Goal: Complete application form

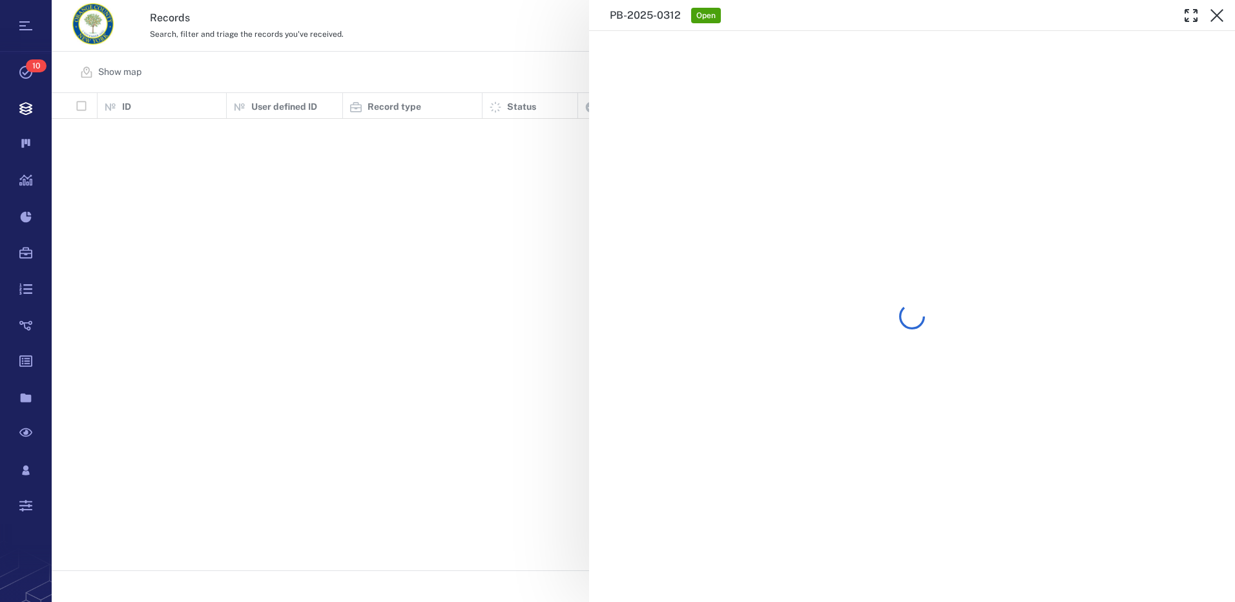
scroll to position [468, 1173]
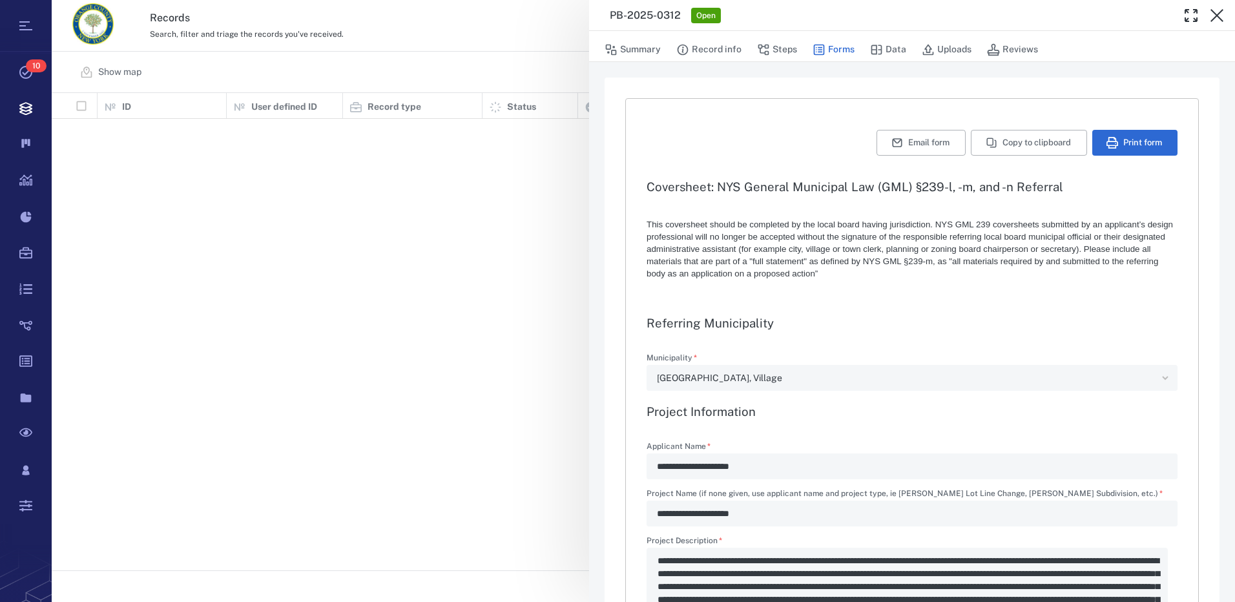
type textarea "*"
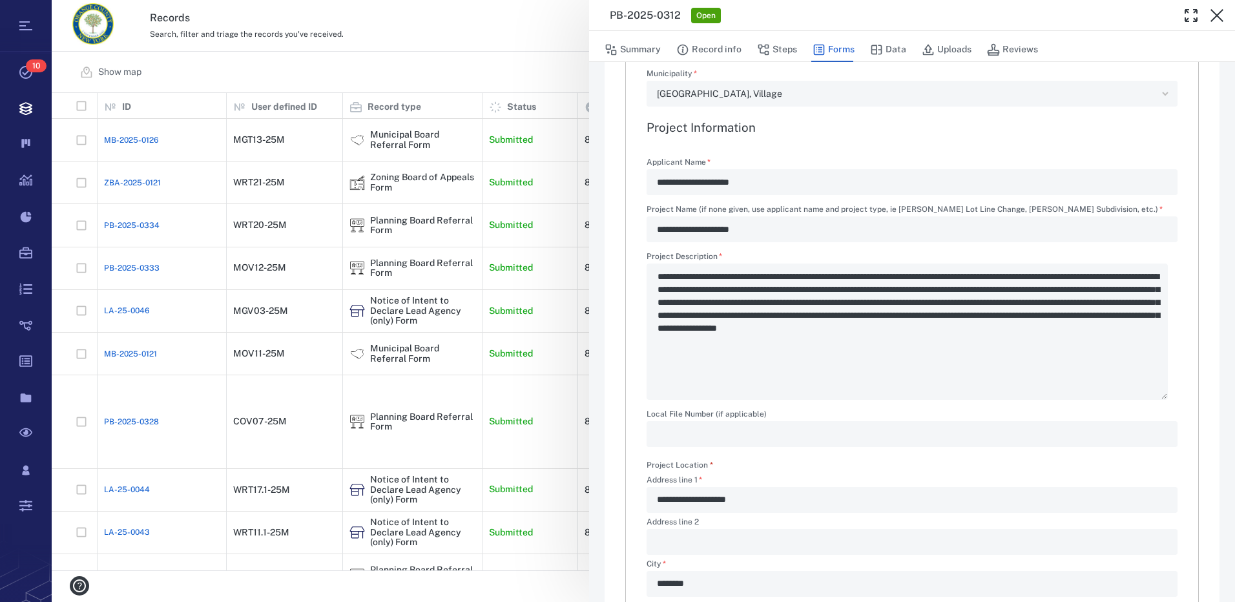
scroll to position [258, 0]
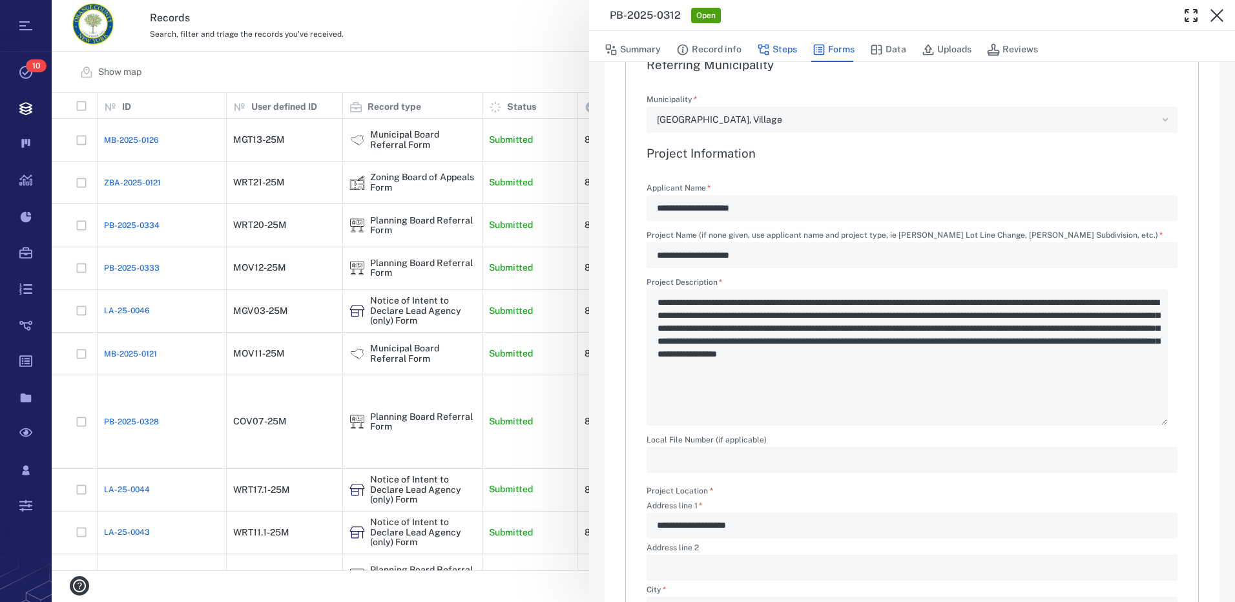
click at [784, 52] on button "Steps" at bounding box center [777, 49] width 40 height 25
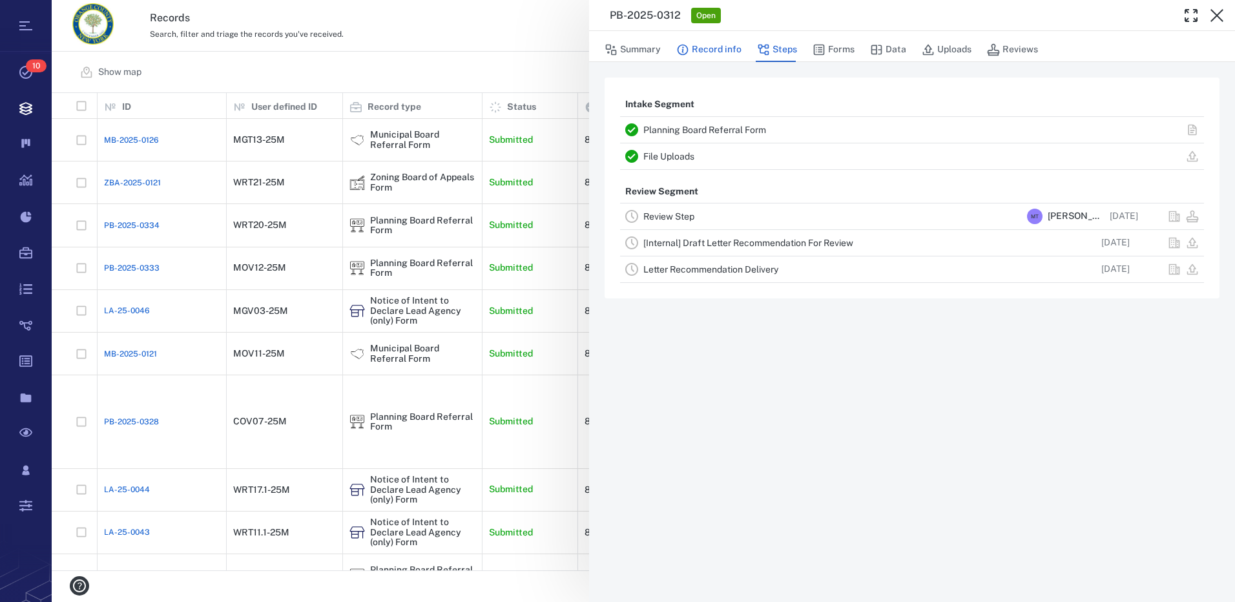
click at [732, 46] on button "Record info" at bounding box center [708, 49] width 65 height 25
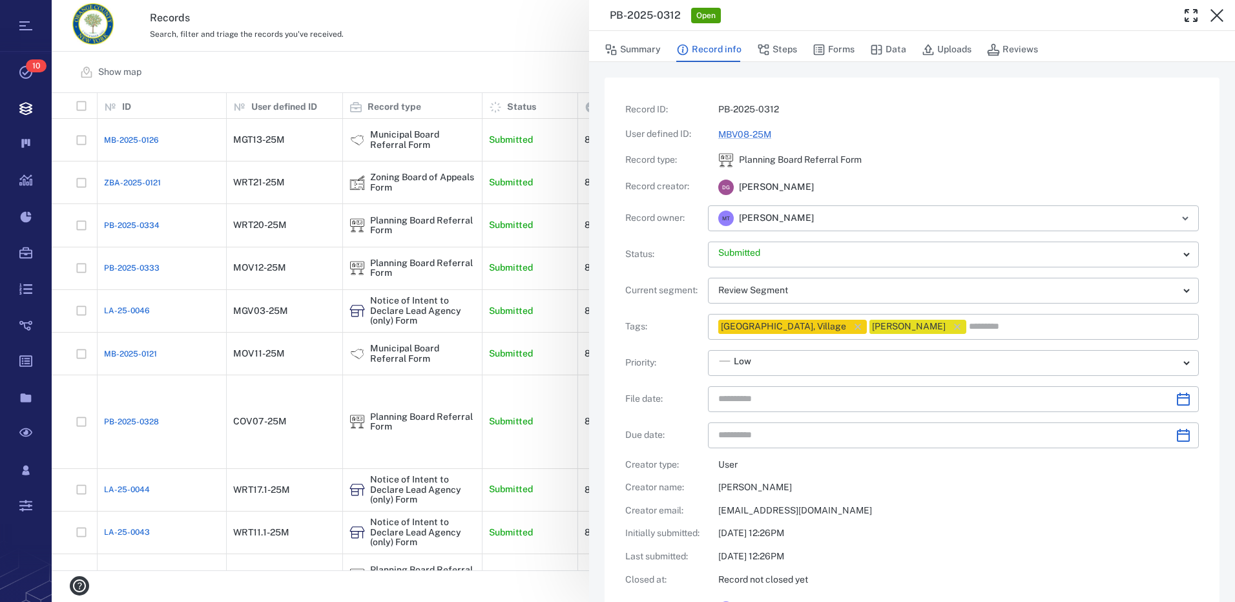
type input "**********"
